Goal: Information Seeking & Learning: Learn about a topic

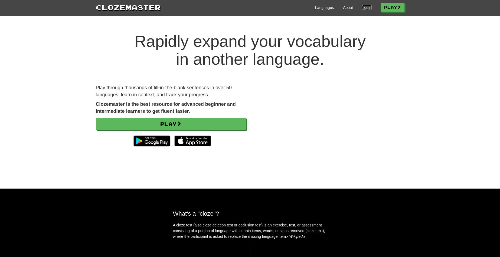
click at [365, 6] on link "Login" at bounding box center [366, 7] width 9 height 5
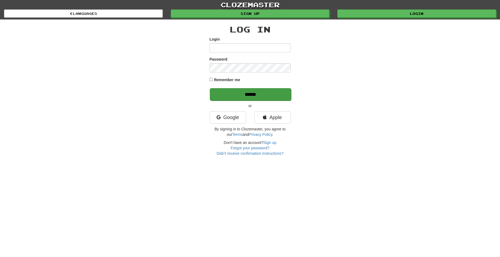
type input "********"
click at [264, 93] on input "******" at bounding box center [250, 94] width 81 height 12
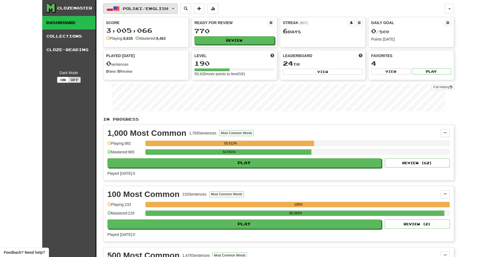
click at [178, 7] on button "Polski / English" at bounding box center [140, 9] width 74 height 10
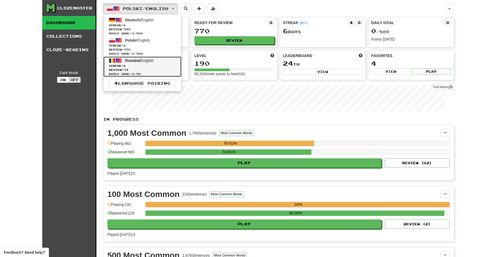
click at [159, 62] on link "Română / English Streak: 6 Review: 74 Daily Goal: 0 / 50" at bounding box center [142, 67] width 78 height 20
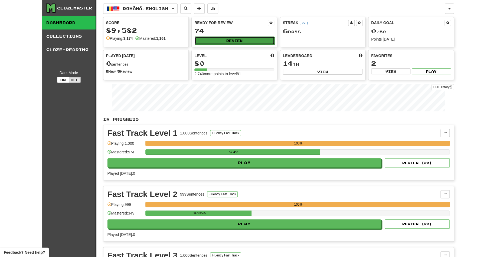
click at [242, 41] on button "Review" at bounding box center [235, 41] width 80 height 8
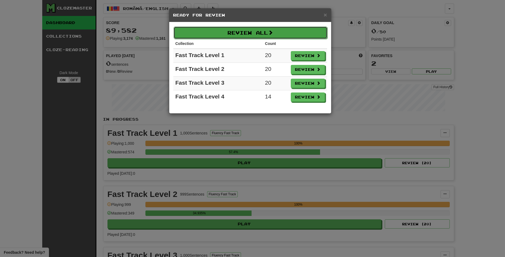
click at [288, 31] on button "Review All" at bounding box center [251, 33] width 154 height 12
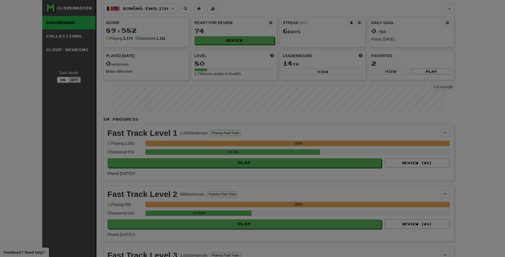
select select "**"
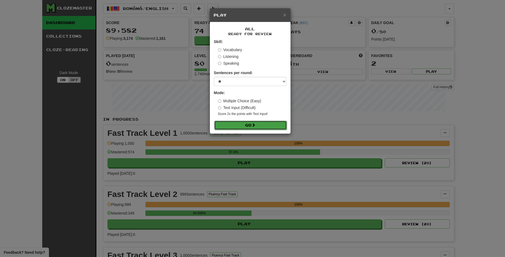
click at [256, 128] on button "Go" at bounding box center [250, 125] width 73 height 9
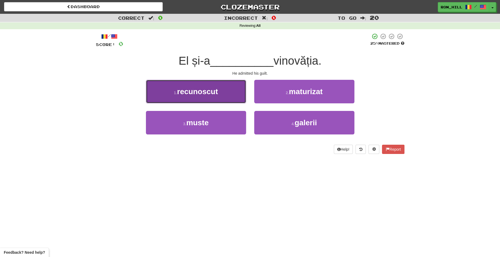
click at [221, 90] on button "1 . recunoscut" at bounding box center [196, 92] width 100 height 24
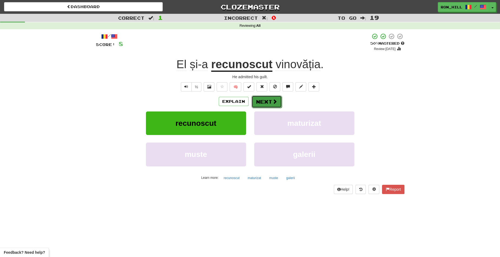
click at [268, 102] on button "Next" at bounding box center [267, 102] width 30 height 12
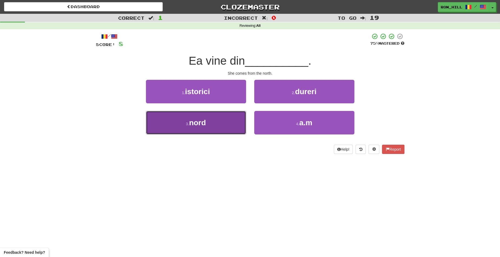
click at [225, 124] on button "3 . nord" at bounding box center [196, 123] width 100 height 24
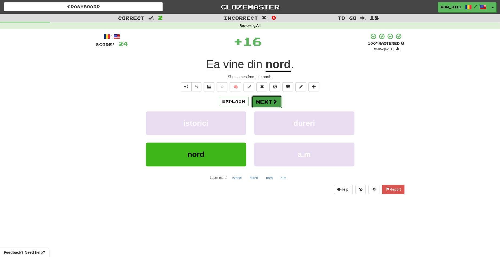
click at [268, 97] on button "Next" at bounding box center [267, 102] width 30 height 12
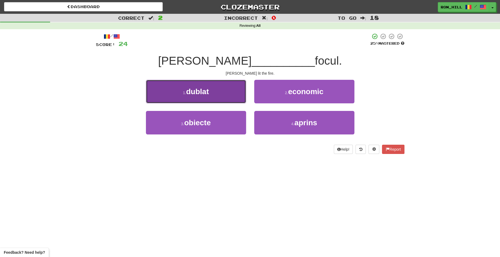
click at [217, 95] on button "1 . dublat" at bounding box center [196, 92] width 100 height 24
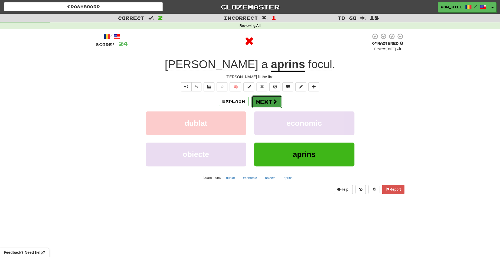
click at [262, 104] on button "Next" at bounding box center [267, 102] width 30 height 12
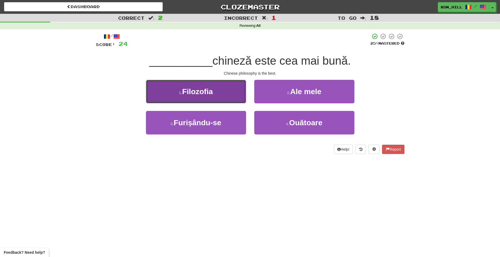
click at [225, 97] on button "1 . Filozofia" at bounding box center [196, 92] width 100 height 24
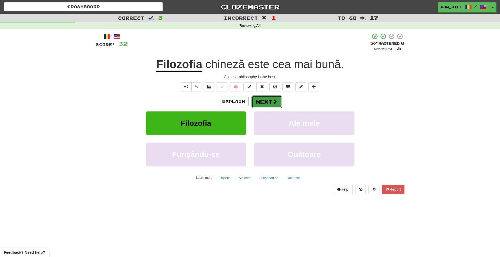
click at [273, 100] on span at bounding box center [274, 101] width 5 height 5
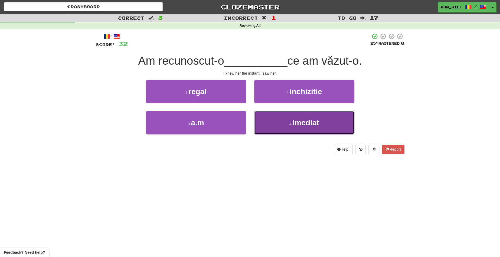
click at [284, 128] on button "4 . imediat" at bounding box center [304, 123] width 100 height 24
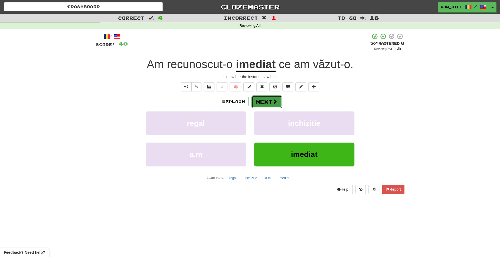
click at [261, 99] on button "Next" at bounding box center [267, 102] width 30 height 12
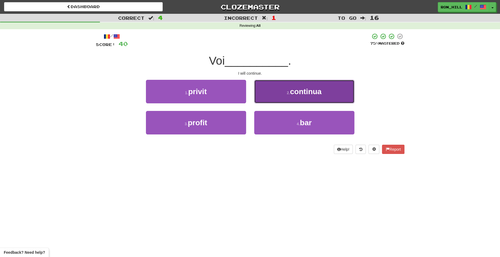
click at [277, 94] on button "2 . continua" at bounding box center [304, 92] width 100 height 24
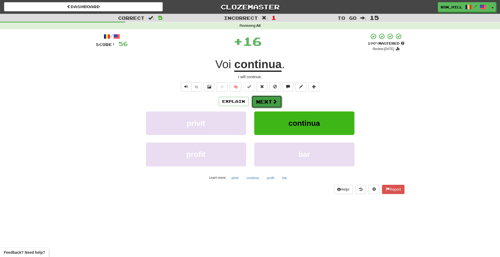
click at [269, 100] on button "Next" at bounding box center [267, 102] width 30 height 12
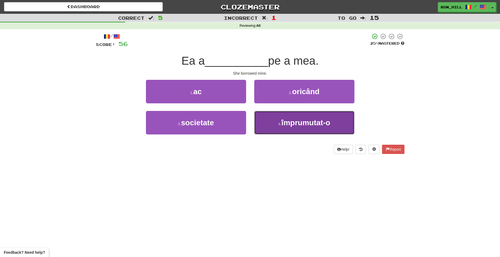
click at [288, 119] on span "împrumutat-o" at bounding box center [305, 123] width 49 height 8
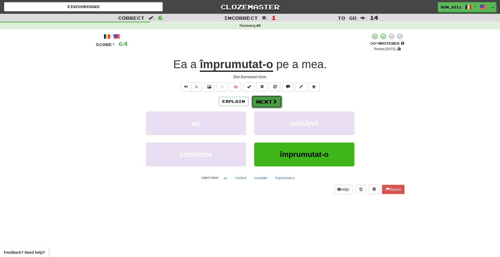
click at [267, 102] on button "Next" at bounding box center [267, 102] width 30 height 12
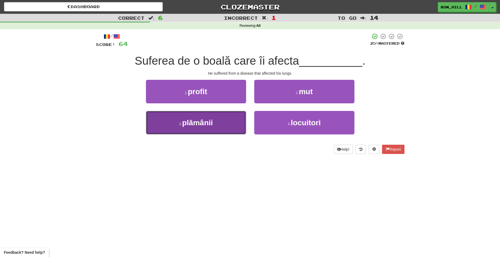
click at [225, 120] on button "3 . plămânii" at bounding box center [196, 123] width 100 height 24
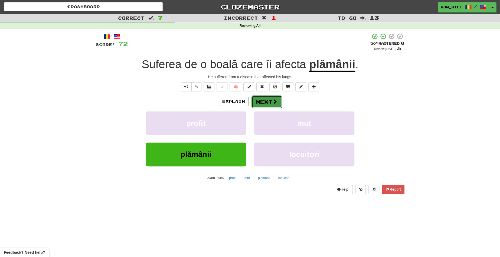
click at [266, 103] on button "Next" at bounding box center [267, 102] width 30 height 12
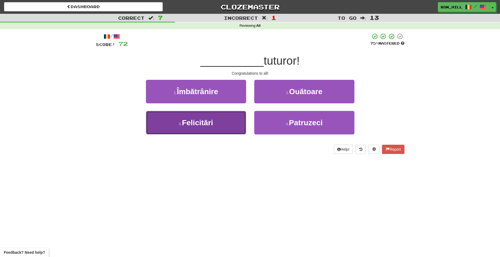
click at [224, 118] on button "3 . Felicitări" at bounding box center [196, 123] width 100 height 24
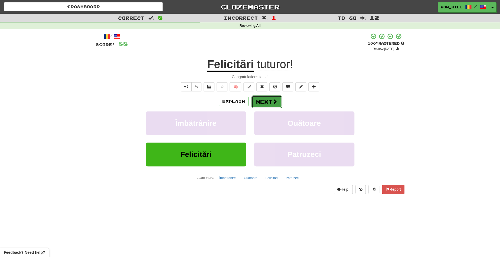
click at [267, 98] on button "Next" at bounding box center [267, 102] width 30 height 12
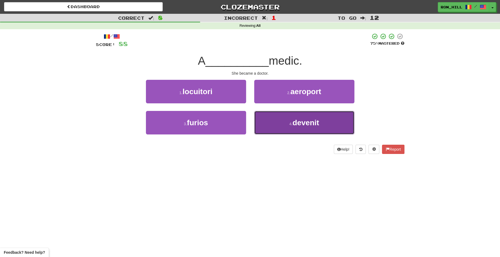
click at [285, 118] on button "4 . devenit" at bounding box center [304, 123] width 100 height 24
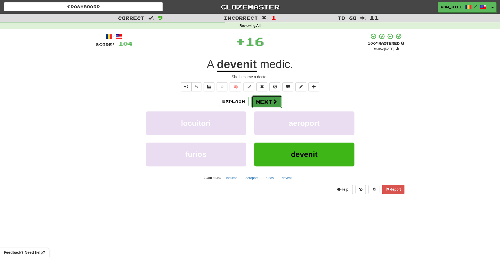
click at [262, 99] on button "Next" at bounding box center [267, 102] width 30 height 12
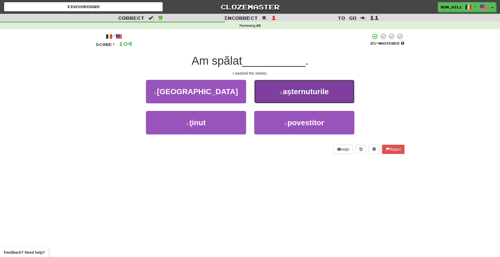
click at [269, 99] on button "2 . așternuturile" at bounding box center [304, 92] width 100 height 24
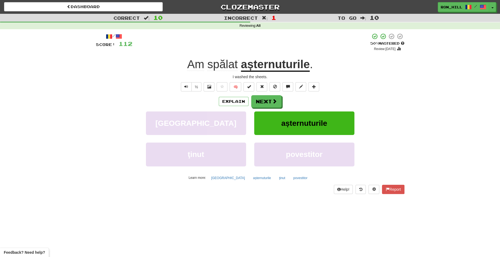
click at [270, 66] on u "așternuturile" at bounding box center [275, 65] width 69 height 14
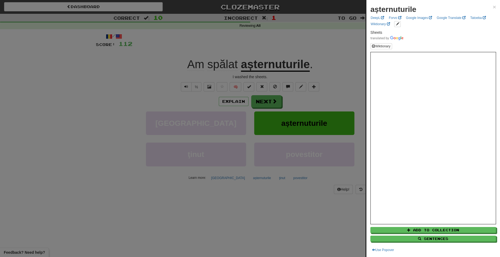
click at [265, 103] on div at bounding box center [250, 128] width 500 height 257
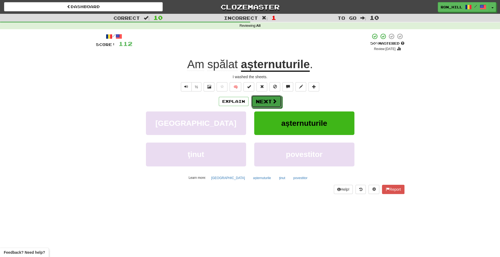
click at [265, 103] on button "Next" at bounding box center [266, 101] width 30 height 12
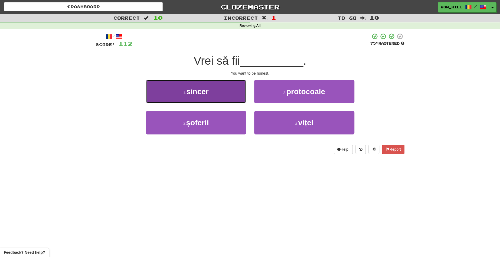
click at [230, 96] on button "1 . sincer" at bounding box center [196, 92] width 100 height 24
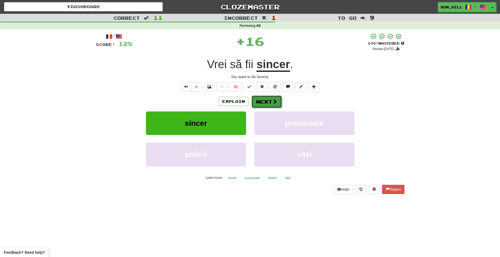
click at [265, 102] on button "Next" at bounding box center [267, 102] width 30 height 12
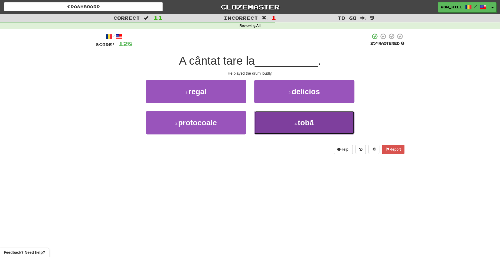
click at [297, 126] on small "4 ." at bounding box center [296, 124] width 3 height 4
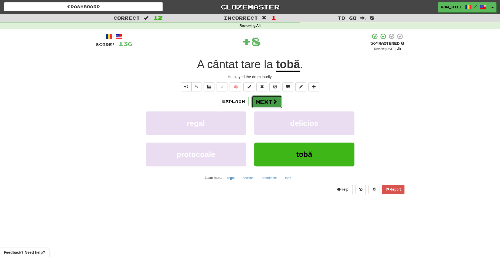
click at [271, 102] on button "Next" at bounding box center [267, 102] width 30 height 12
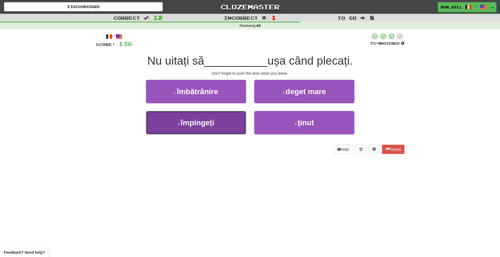
click at [233, 118] on button "3 . împingeți" at bounding box center [196, 123] width 100 height 24
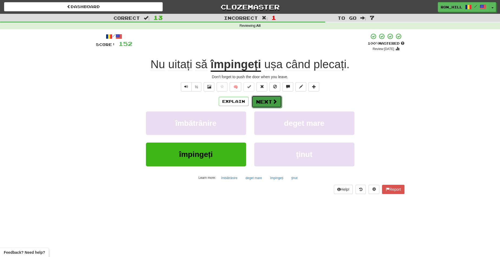
click at [271, 100] on button "Next" at bounding box center [267, 102] width 30 height 12
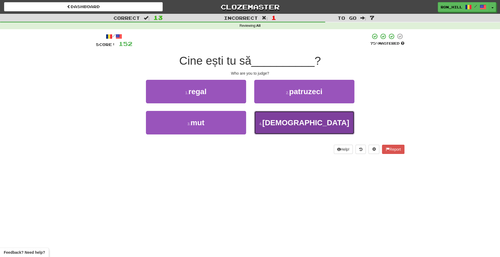
click at [276, 120] on button "4 . judeci" at bounding box center [304, 123] width 100 height 24
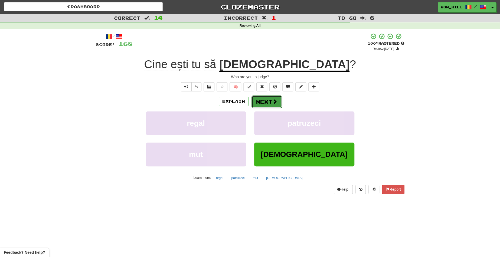
click at [270, 106] on button "Next" at bounding box center [267, 102] width 30 height 12
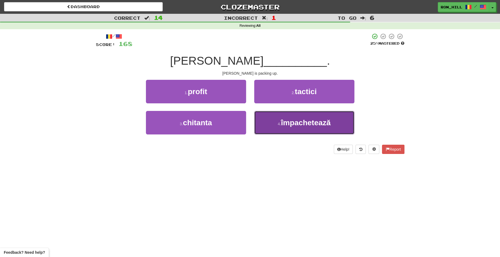
click at [301, 119] on span "împachetează" at bounding box center [306, 123] width 50 height 8
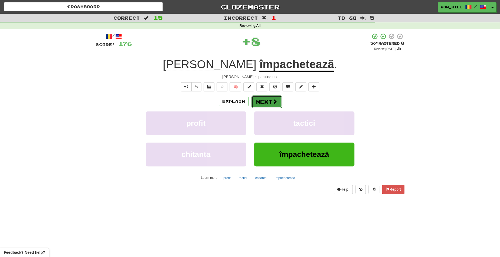
click at [271, 98] on button "Next" at bounding box center [267, 102] width 30 height 12
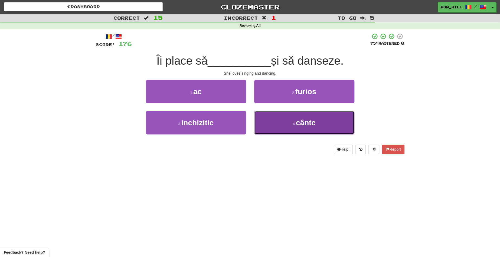
click at [285, 119] on button "4 . cânte" at bounding box center [304, 123] width 100 height 24
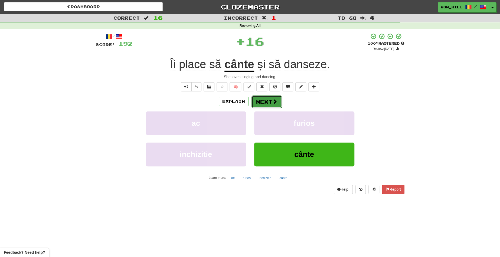
click at [264, 102] on button "Next" at bounding box center [267, 102] width 30 height 12
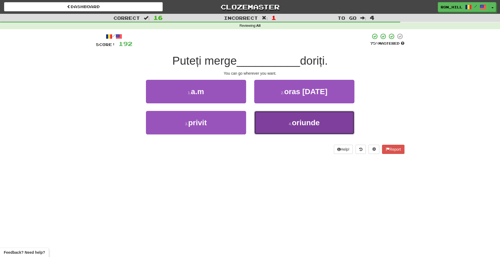
click at [308, 126] on span "oriunde" at bounding box center [306, 123] width 28 height 8
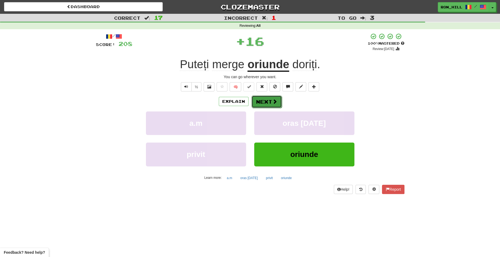
click at [270, 100] on button "Next" at bounding box center [267, 102] width 30 height 12
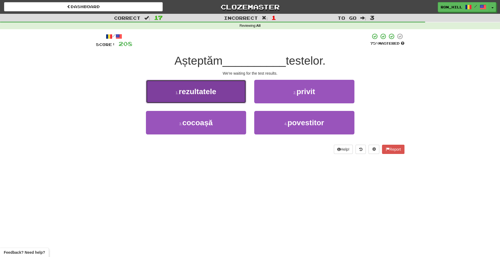
click at [234, 95] on button "1 . rezultatele" at bounding box center [196, 92] width 100 height 24
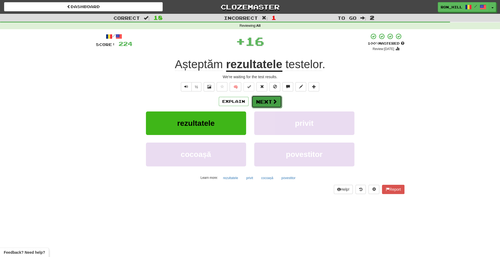
click at [268, 100] on button "Next" at bounding box center [267, 102] width 30 height 12
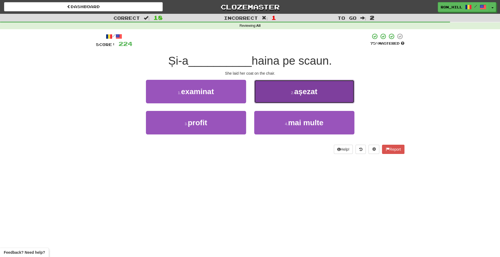
click at [281, 99] on button "2 . așezat" at bounding box center [304, 92] width 100 height 24
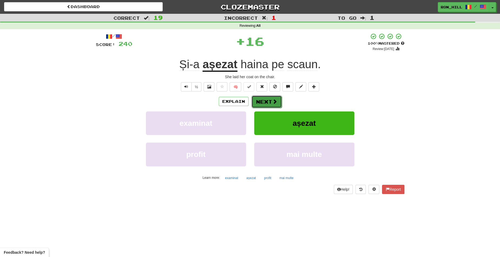
click at [262, 97] on button "Next" at bounding box center [267, 102] width 30 height 12
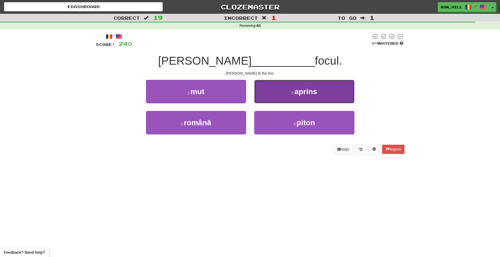
click at [279, 99] on button "2 . aprins" at bounding box center [304, 92] width 100 height 24
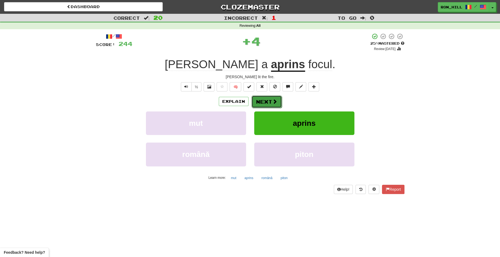
click at [267, 102] on button "Next" at bounding box center [267, 102] width 30 height 12
